Goal: Information Seeking & Learning: Check status

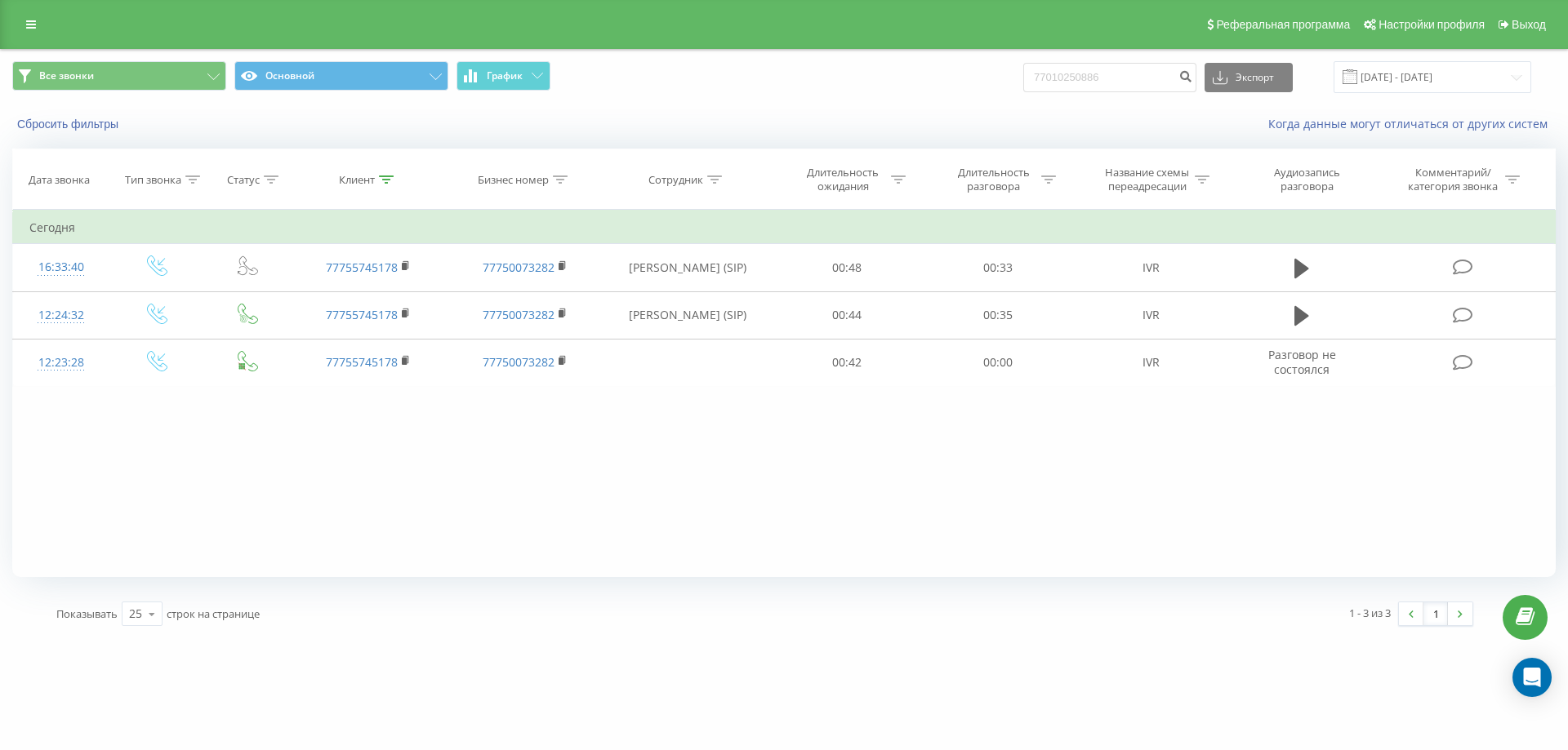
type input "77010250886"
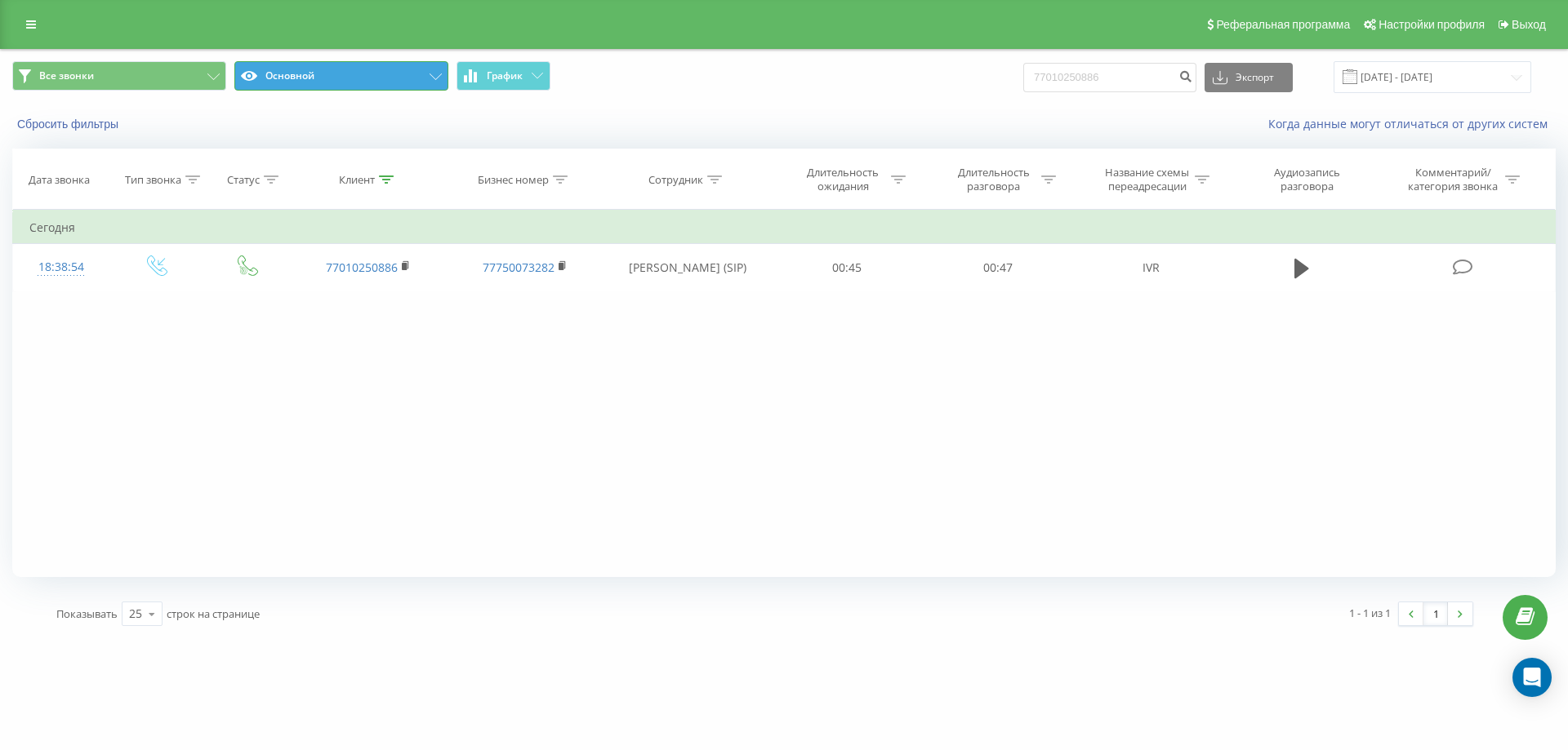
click at [412, 75] on button "Основной" at bounding box center [341, 76] width 214 height 29
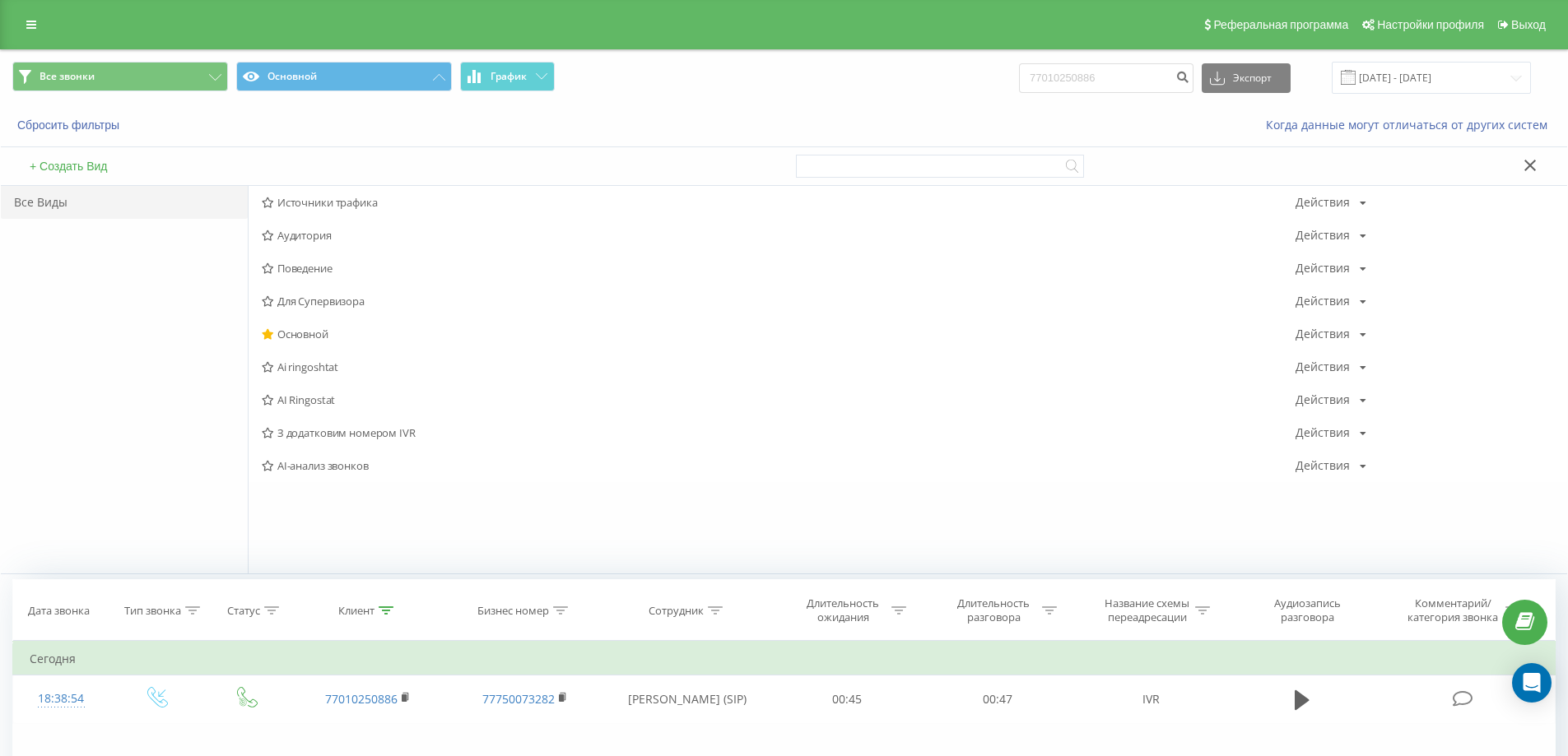
click at [393, 463] on span "AI-анализ звонков" at bounding box center [779, 466] width 1034 height 12
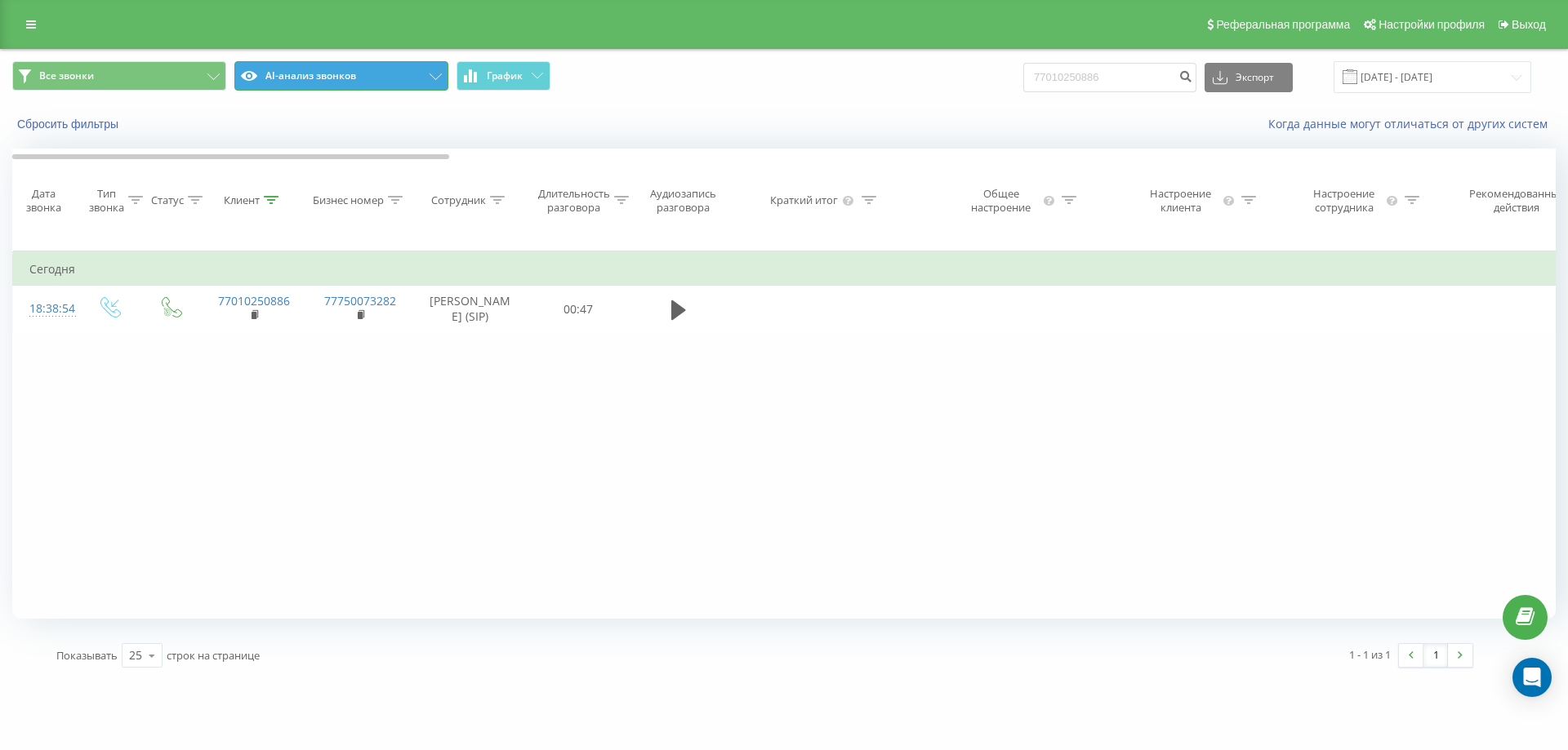
click at [305, 84] on button "AI-анализ звонков" at bounding box center [341, 76] width 214 height 29
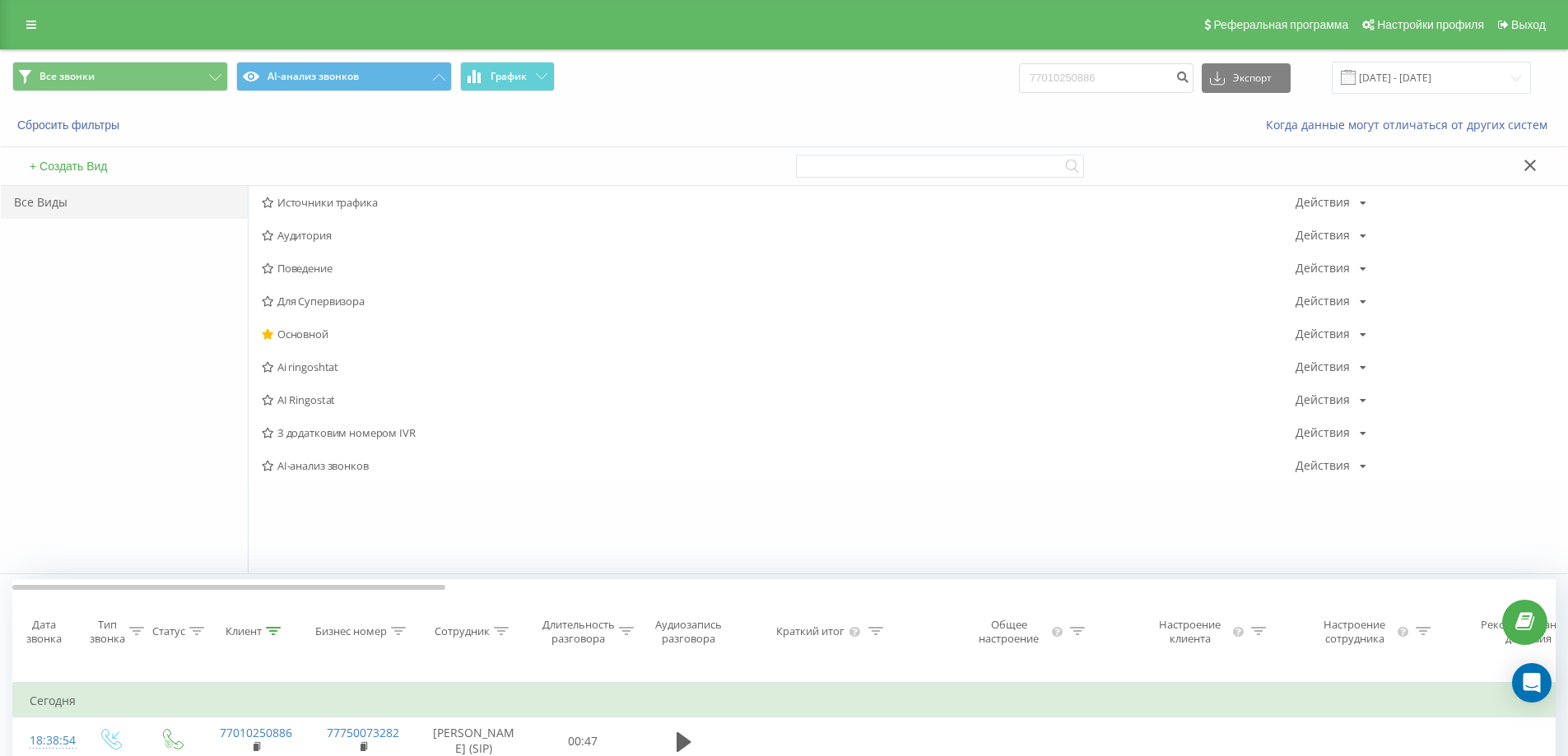
click at [335, 431] on span "З додатковим номером IVR" at bounding box center [779, 433] width 1034 height 12
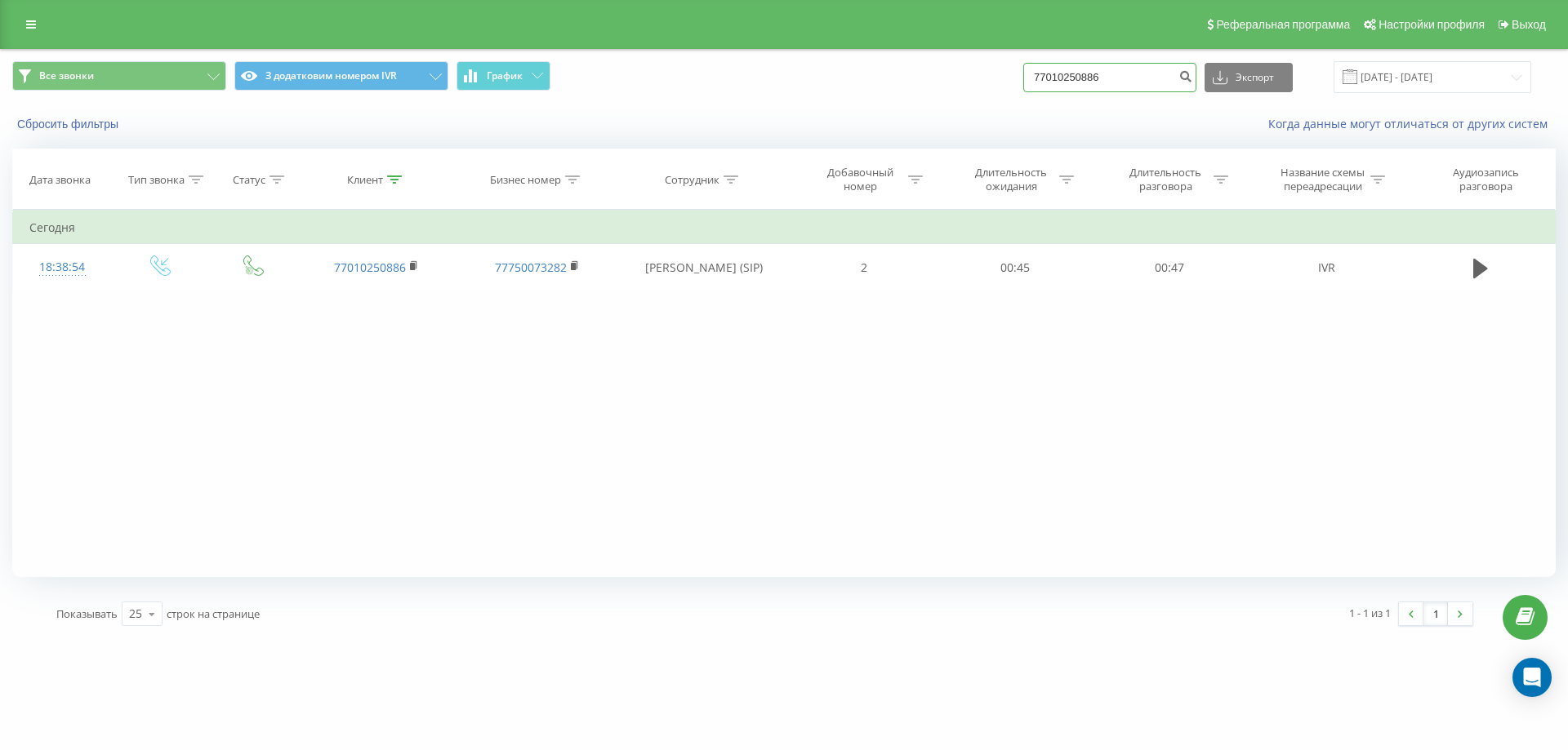
click at [1132, 72] on input "77010250886" at bounding box center [1109, 77] width 173 height 29
